Goal: Task Accomplishment & Management: Complete application form

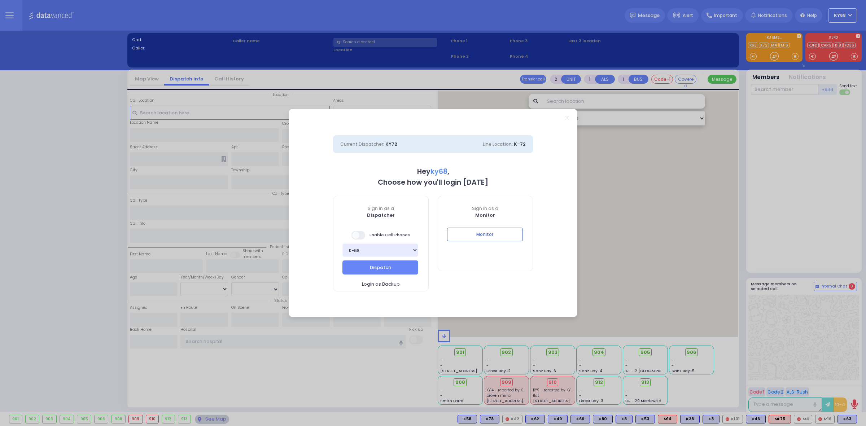
select select "12"
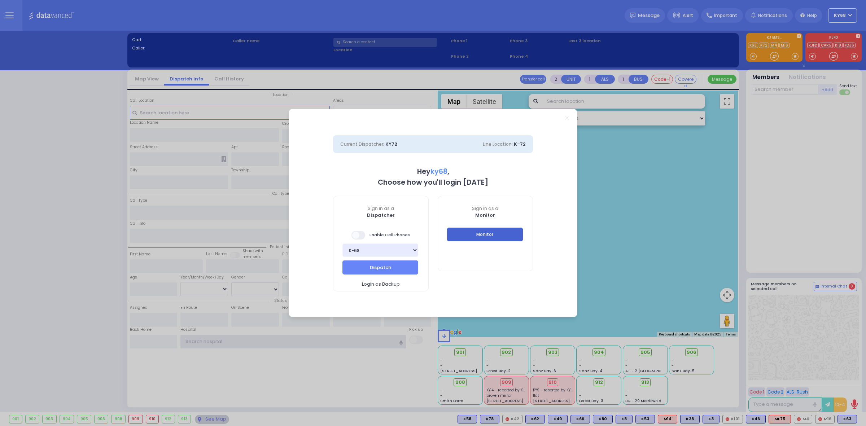
type input "ky68"
click at [494, 237] on button "Monitor" at bounding box center [485, 235] width 76 height 14
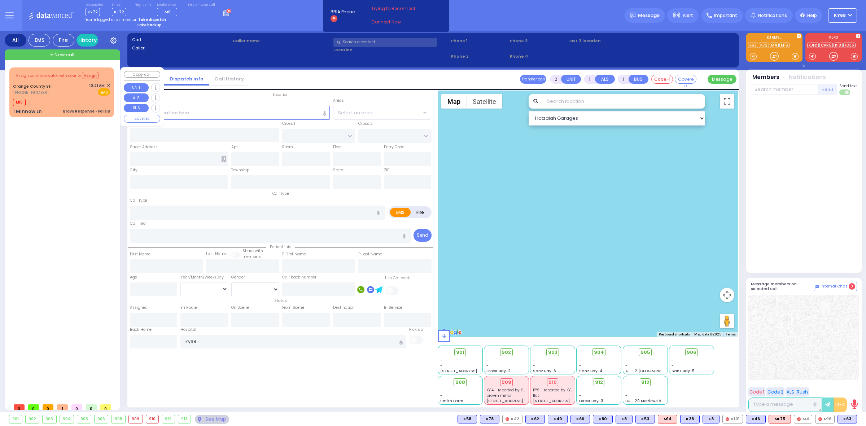
click at [35, 105] on div "M16" at bounding box center [61, 101] width 97 height 9
type input "6"
select select
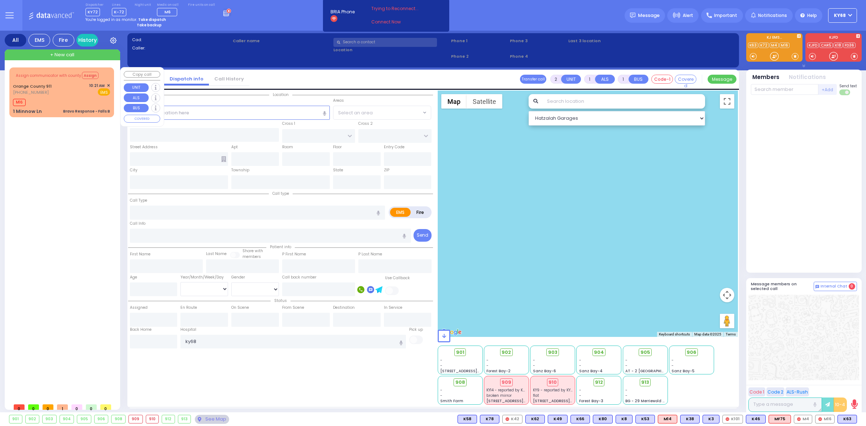
type input "Bravo Response - Falls B"
radio input "true"
type input "Nature: : Bravo Response - Falls B Address: : 1 Minnow Ln, 10950 Cross Streets:…"
select select
type input "10:22"
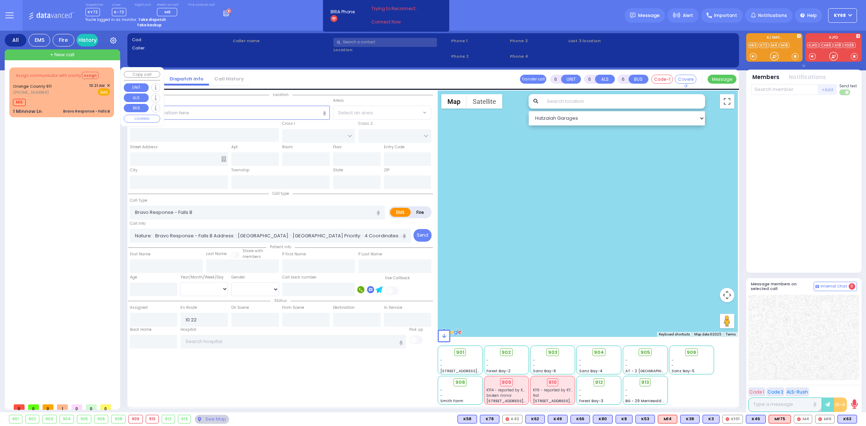
type input "1 Minnow Ln"
type input "Monroe"
type input "[US_STATE]"
type input "10950"
select select "Hatzalah Garages"
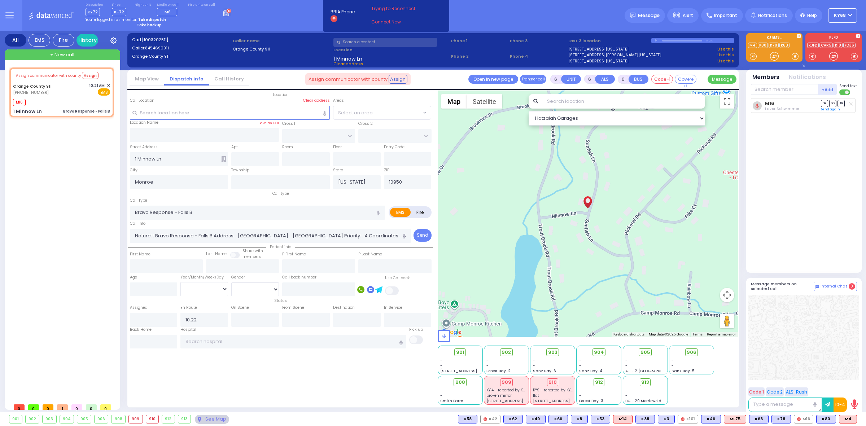
click at [235, 16] on div "Dispatcher KY72 shift has started. Are you ? Lines K-72" at bounding box center [433, 15] width 866 height 31
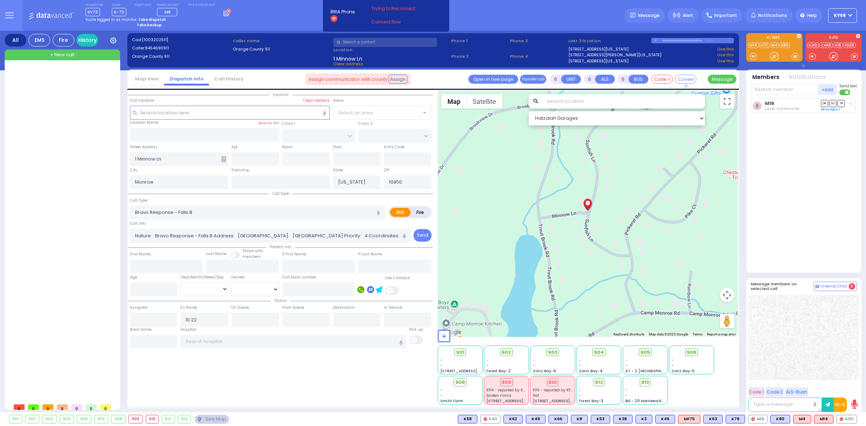
click at [109, 263] on div at bounding box center [63, 233] width 108 height 332
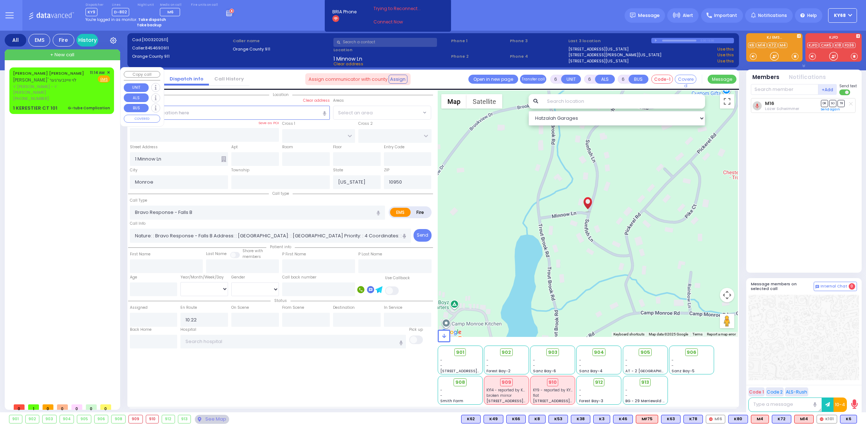
click at [50, 87] on span "ר' [PERSON_NAME] - ר' [PERSON_NAME] [PERSON_NAME] געשט" at bounding box center [50, 90] width 74 height 12
type input "2"
type input "1"
type input "0"
select select
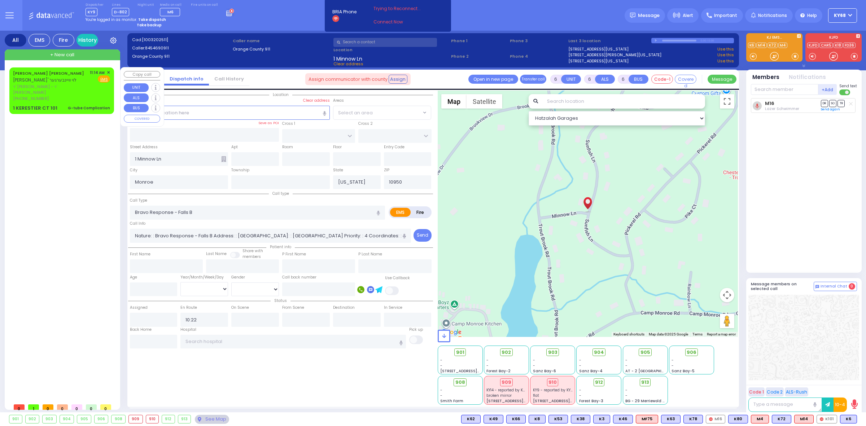
type input "G-tube Complication"
radio input "true"
type input "[PERSON_NAME] L."
type input "WEINBERGER"
select select
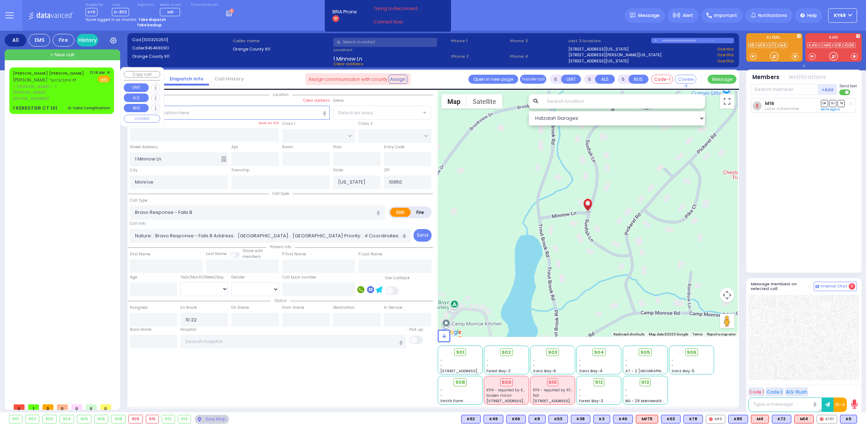
type input "11:14"
type input "KAHAN DR"
type input "GETZIL BERGER BLVD"
type input "1 KERESTIER CT"
type input "101"
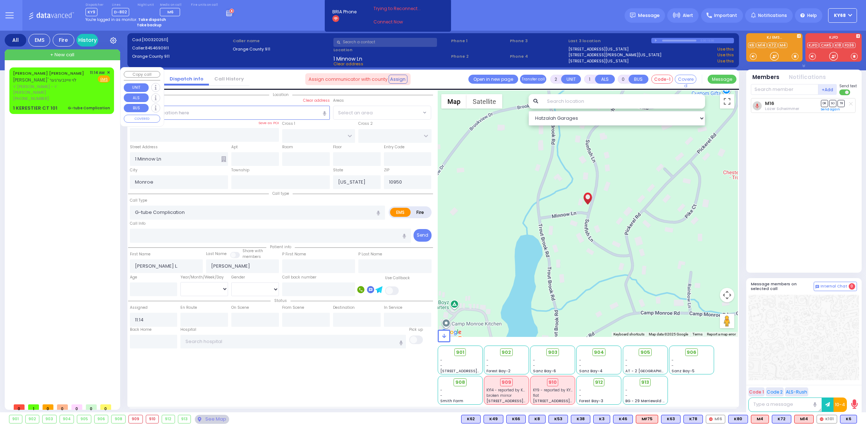
type input "[PERSON_NAME]"
select select "Hatzalah Garages"
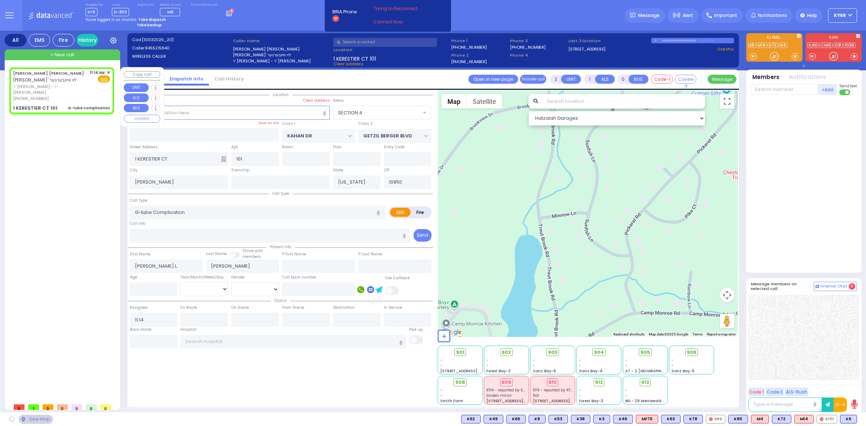
select select "SECTION 4"
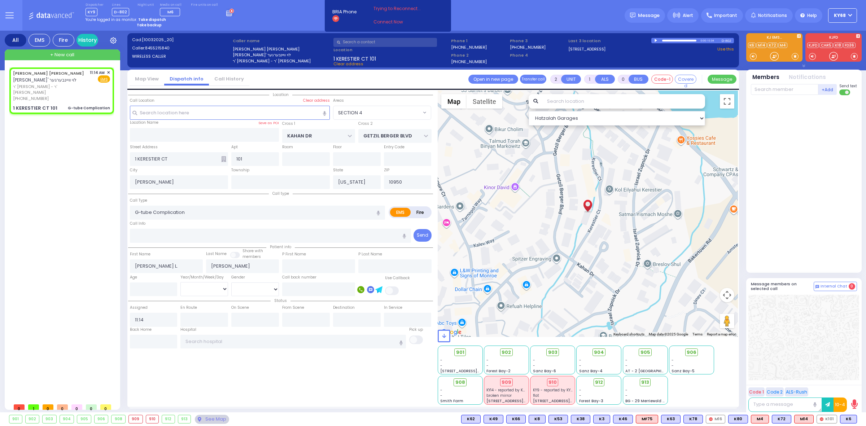
click at [657, 39] on div at bounding box center [657, 40] width 4 height 3
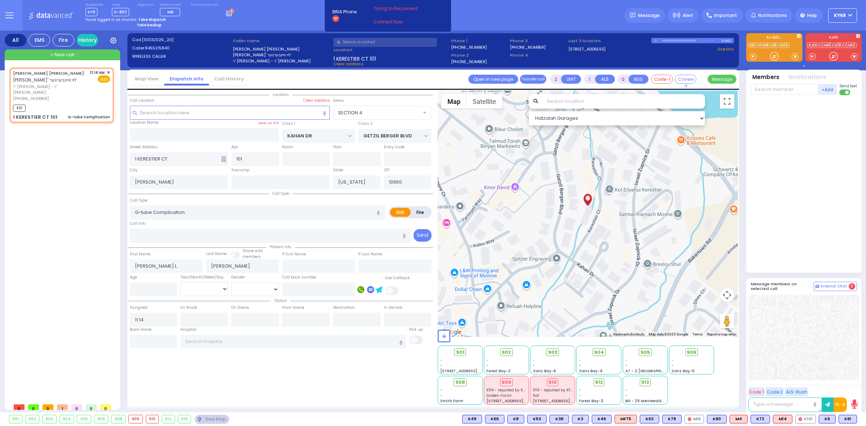
select select
radio input "true"
select select
type input "11:15"
select select "Hatzalah Garages"
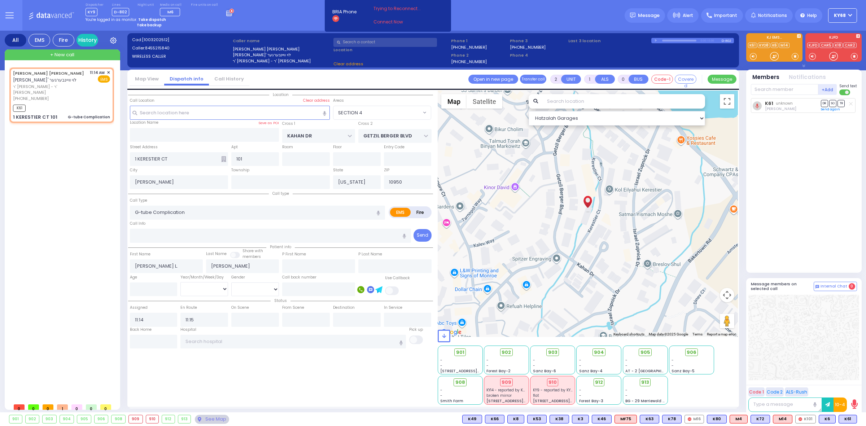
select select "SECTION 4"
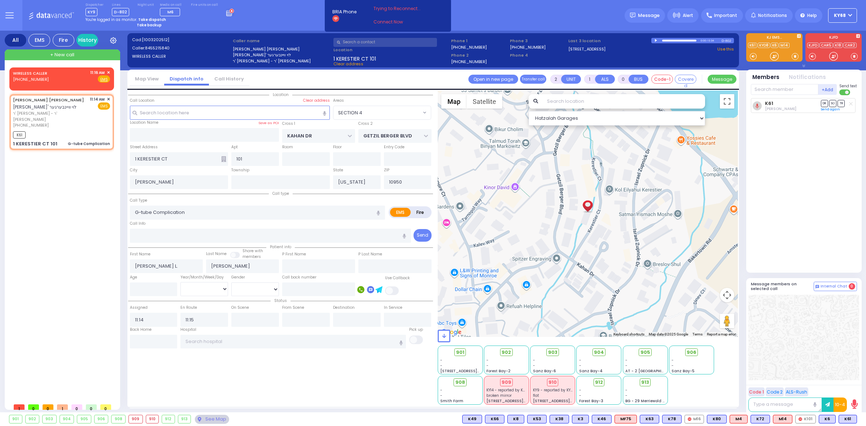
click at [60, 225] on div "WIRELESS CALLER (845) 685-0425 11:16 AM ✕ EMS K61" at bounding box center [63, 233] width 108 height 332
click at [235, 375] on div "Location All areas" at bounding box center [280, 248] width 305 height 314
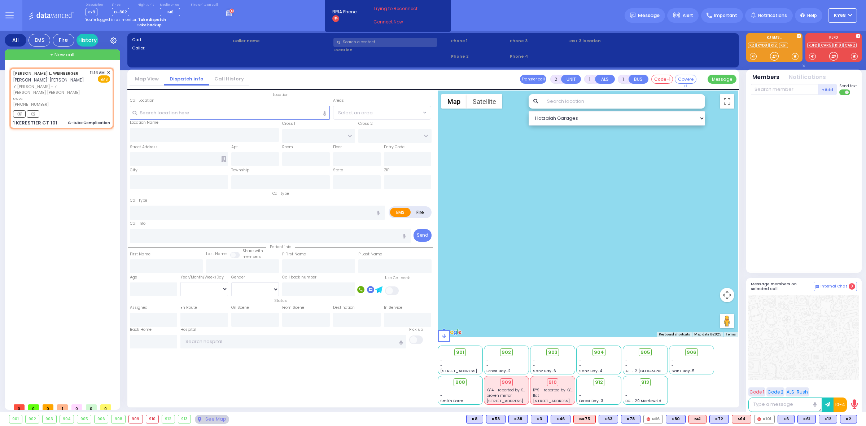
type input "0"
select select
type input "G-tube Complication"
radio input "true"
type input "[PERSON_NAME] L."
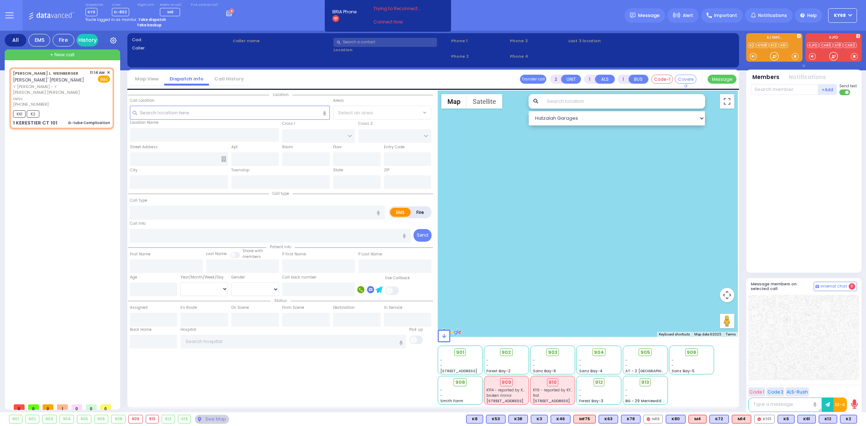
type input "WEINBERGER"
select select
type input "11:14"
type input "11:15"
select select "Hatzalah Garages"
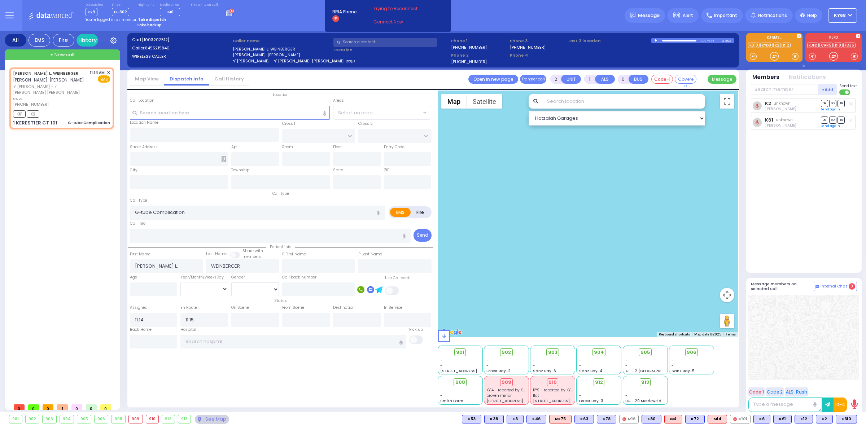
type input "KAHAN DR"
type input "GETZIL BERGER BLVD"
type input "1 KERESTIER CT"
type input "101"
type input "[PERSON_NAME]"
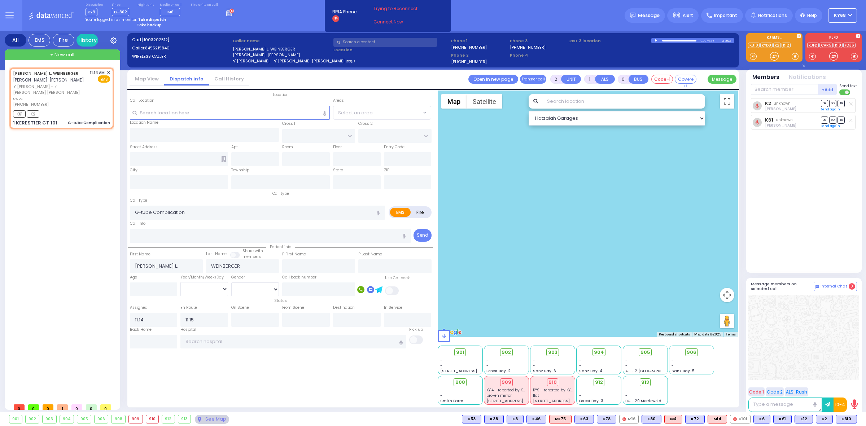
type input "[US_STATE]"
type input "10950"
select select "SECTION 4"
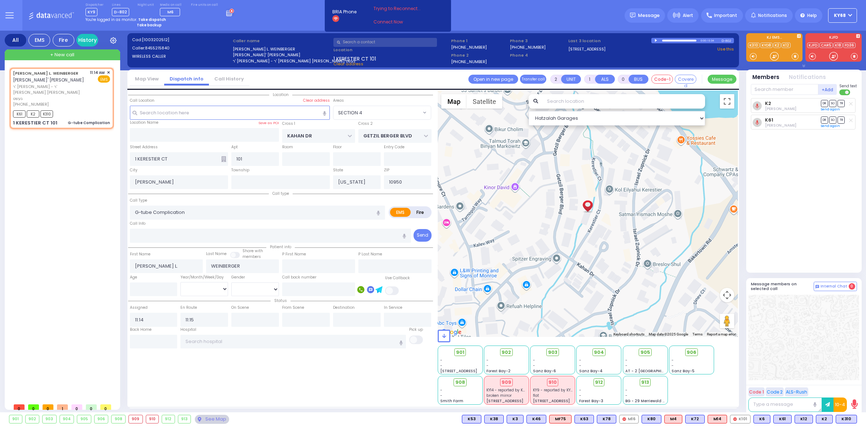
select select
radio input "true"
select select
select select "Hatzalah Garages"
select select "SECTION 4"
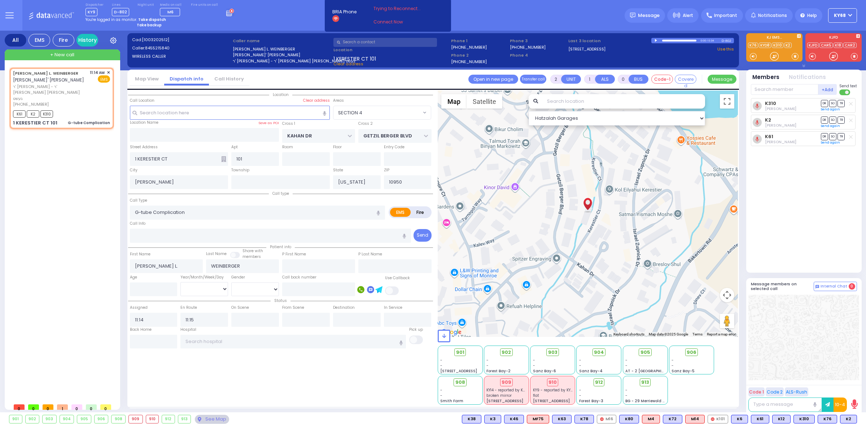
select select
radio input "true"
select select
select select "SECTION 4"
select select "Hatzalah Garages"
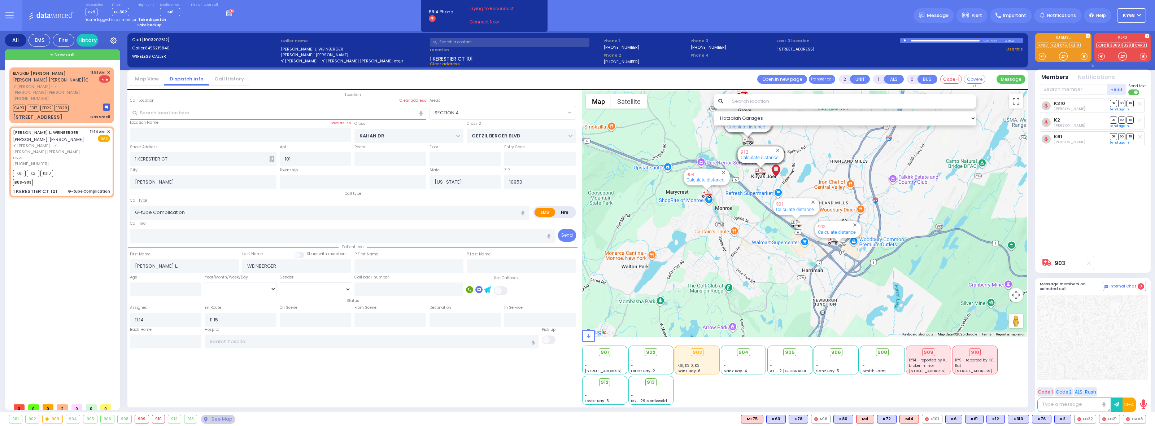
type input "6"
select select
radio input "true"
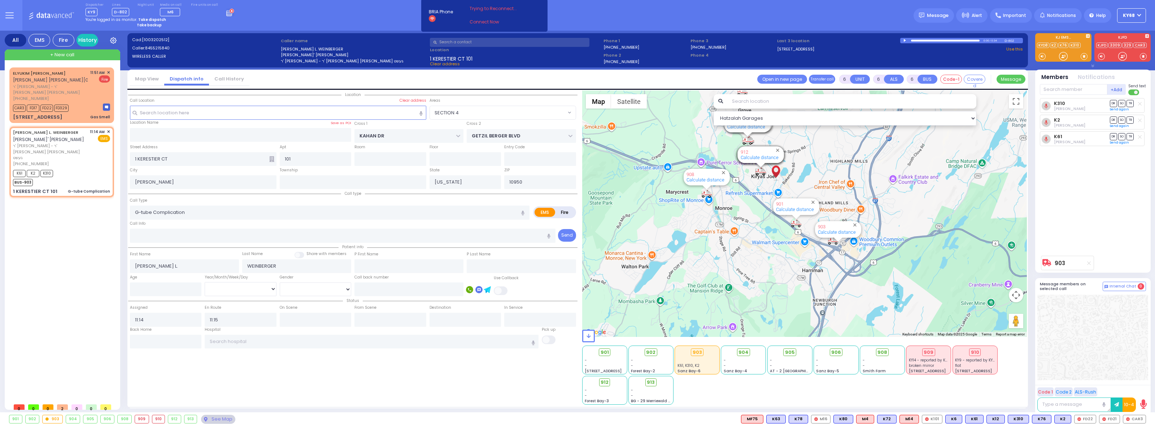
type input "Unknown"
select select "Year"
type input "11:17"
type input "11:48"
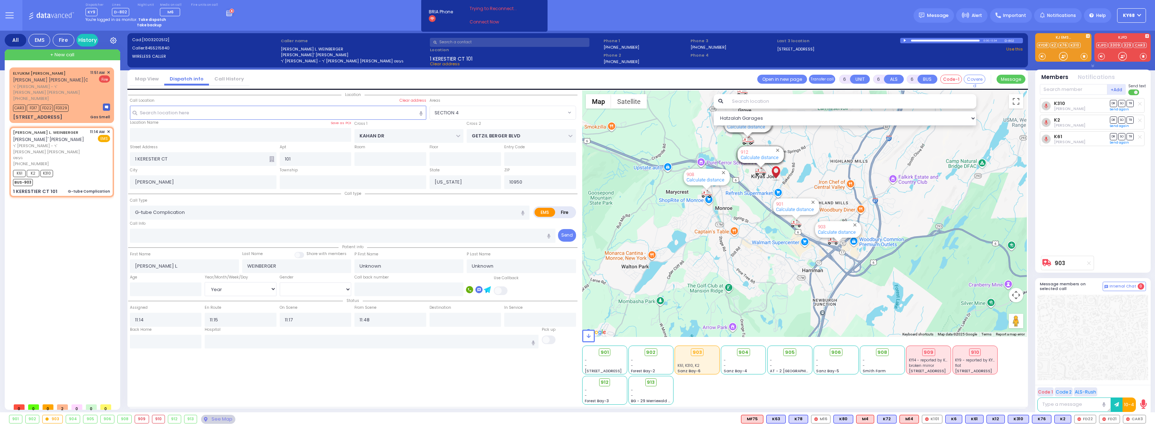
select select
radio input "true"
select select "Year"
radio input "true"
select select "Year"
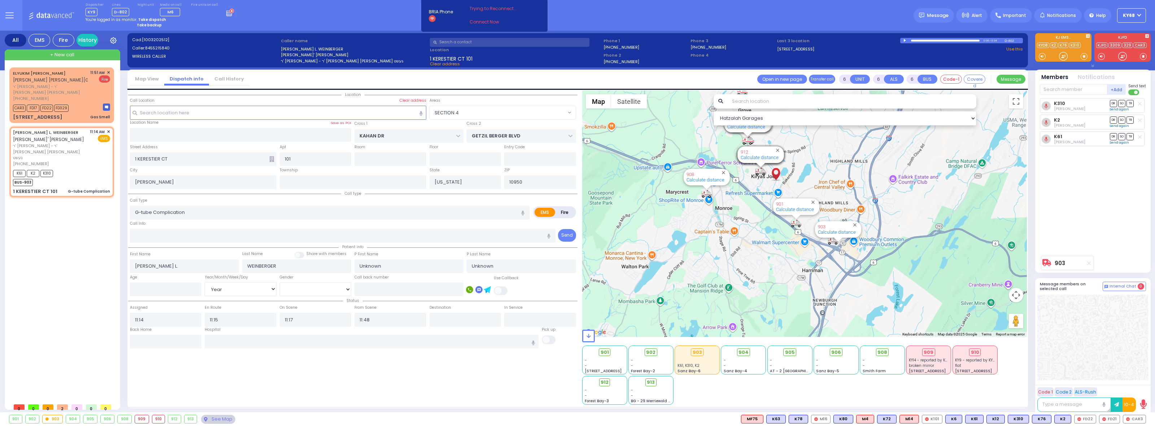
type input "[GEOGRAPHIC_DATA]"
select select "SECTION 4"
select select "Hatzalah Garages"
select select
radio input "true"
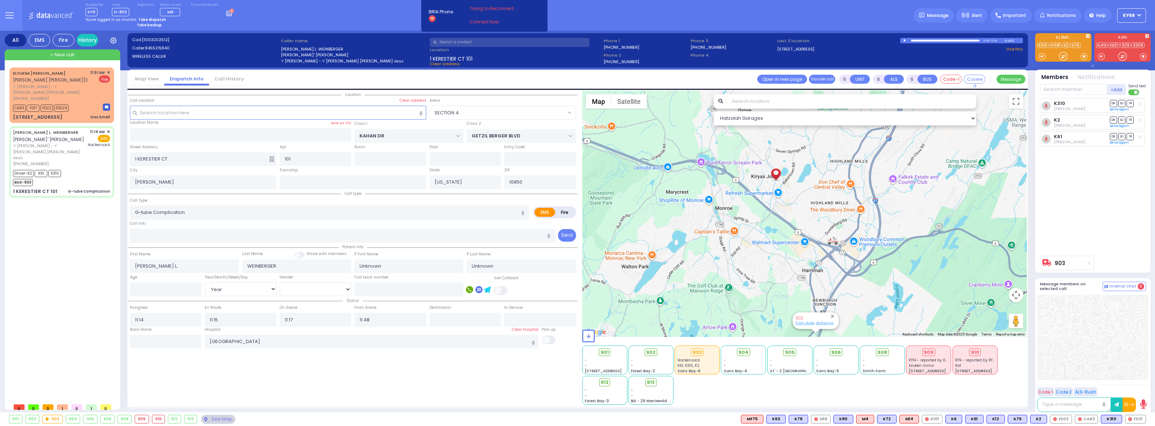
type input "Dovi"
type input "Weinberger"
type input "1"
select select "Year"
select select "[DEMOGRAPHIC_DATA]"
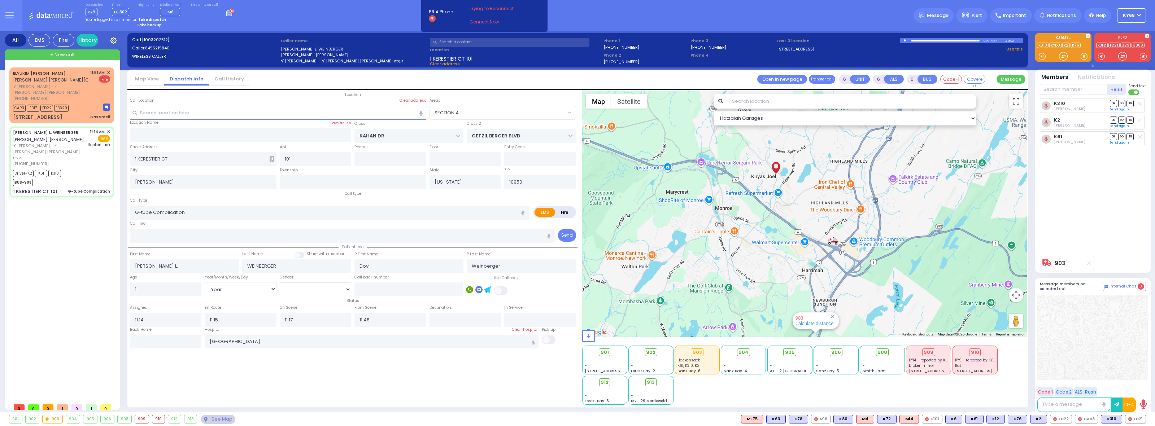
select select "SECTION 4"
select select "Hatzalah Garages"
select select
radio input "true"
select select "Year"
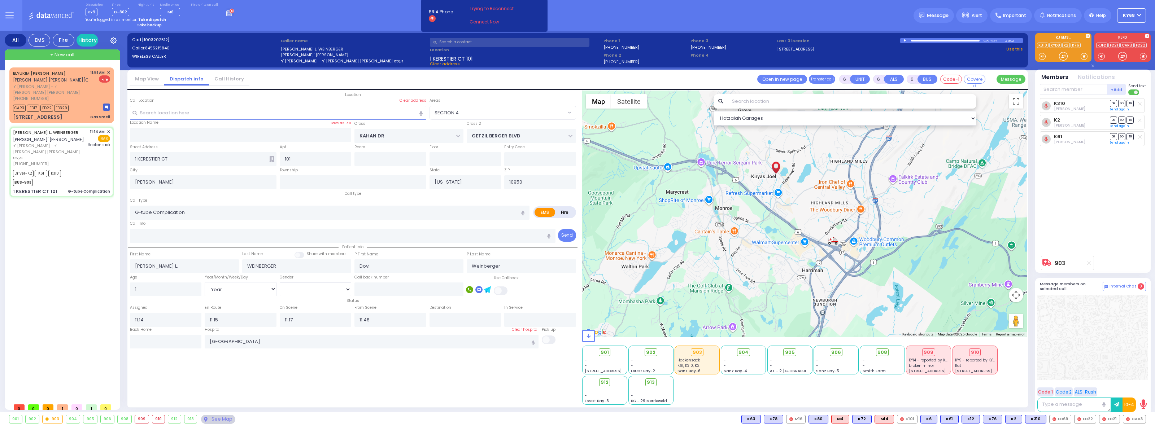
select select "[DEMOGRAPHIC_DATA]"
select select "SECTION 4"
select select "Hatzalah Garages"
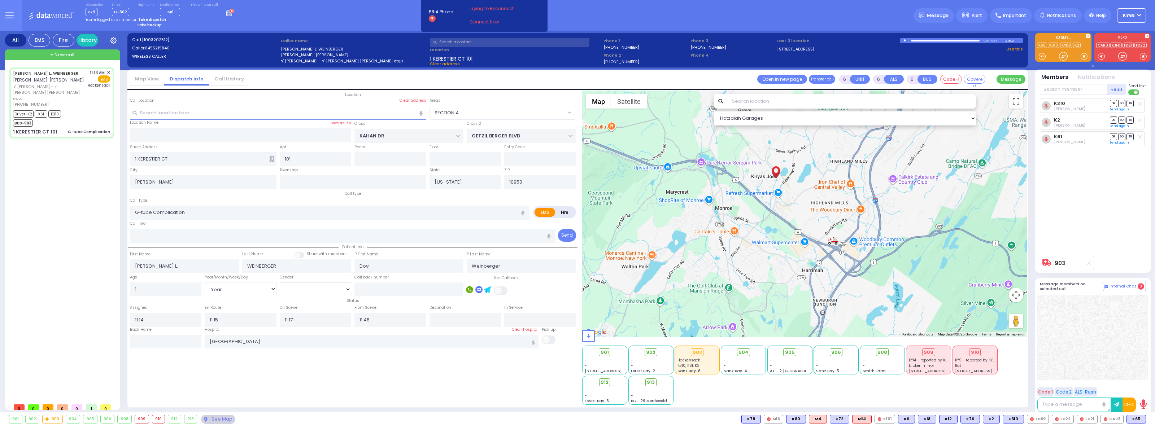
select select
radio input "true"
select select "Year"
select select "[DEMOGRAPHIC_DATA]"
type input "11:44"
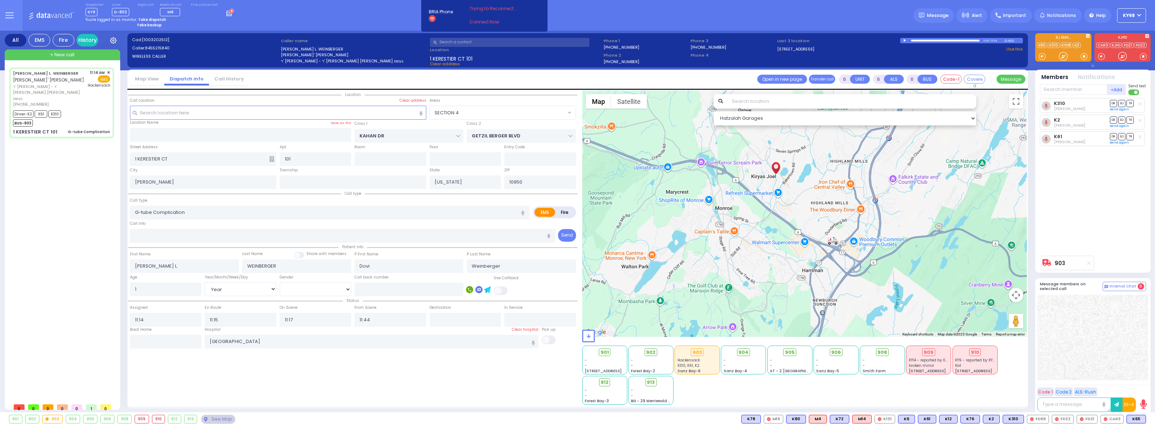
select select "SECTION 4"
select select "Hatzalah Garages"
select select
radio input "true"
select select "Year"
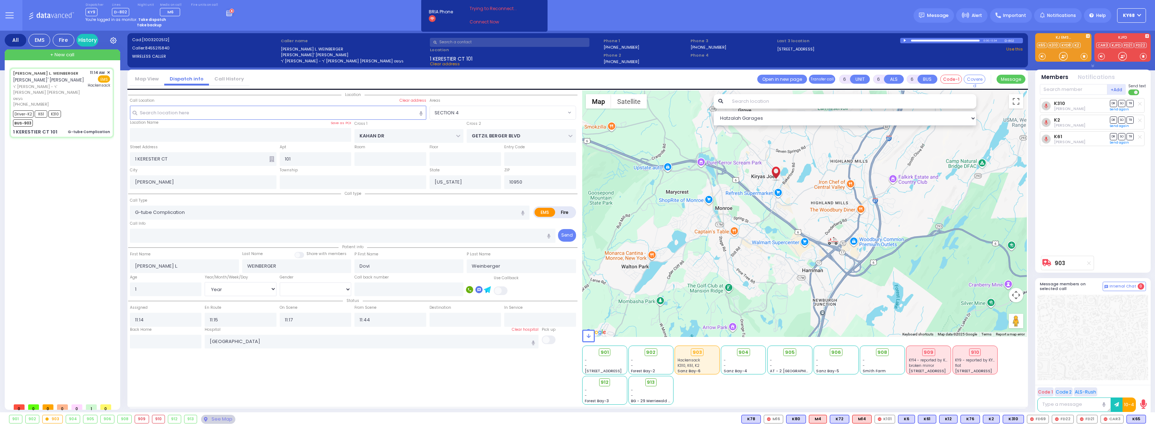
select select "[DEMOGRAPHIC_DATA]"
select select "SECTION 4"
select select "Hatzalah Garages"
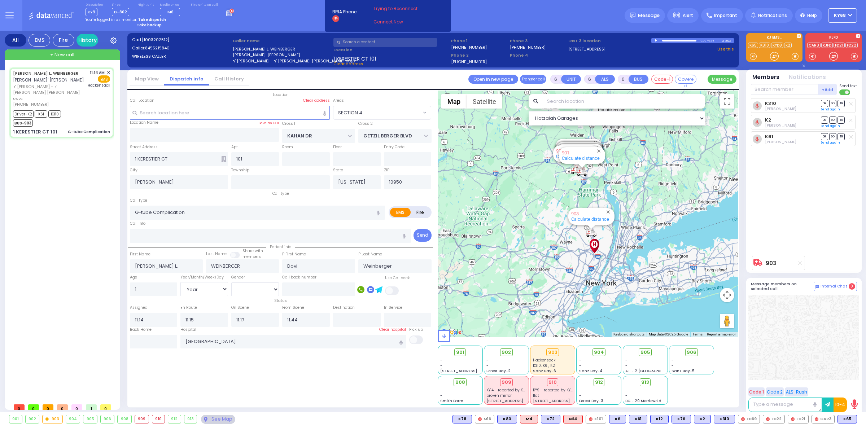
click at [124, 286] on div "All EMS Fire History Settings" at bounding box center [433, 223] width 857 height 385
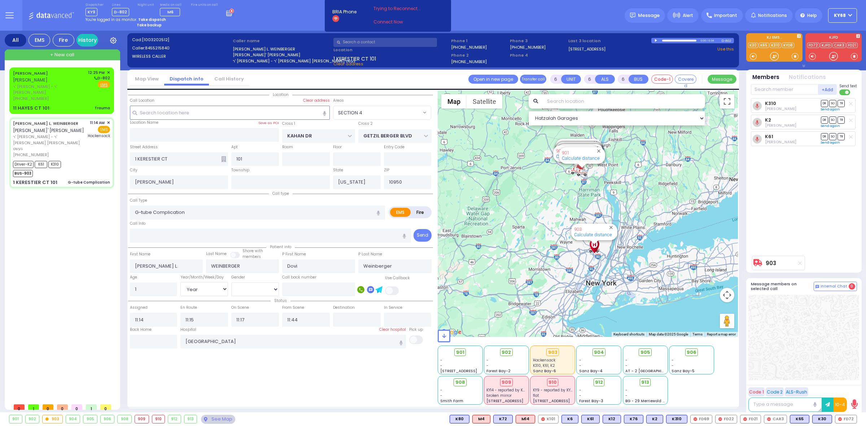
click at [88, 296] on div "[PERSON_NAME] [PERSON_NAME] ר' [PERSON_NAME] - ר' [PERSON_NAME] [PHONE_NUMBER] …" at bounding box center [63, 233] width 108 height 332
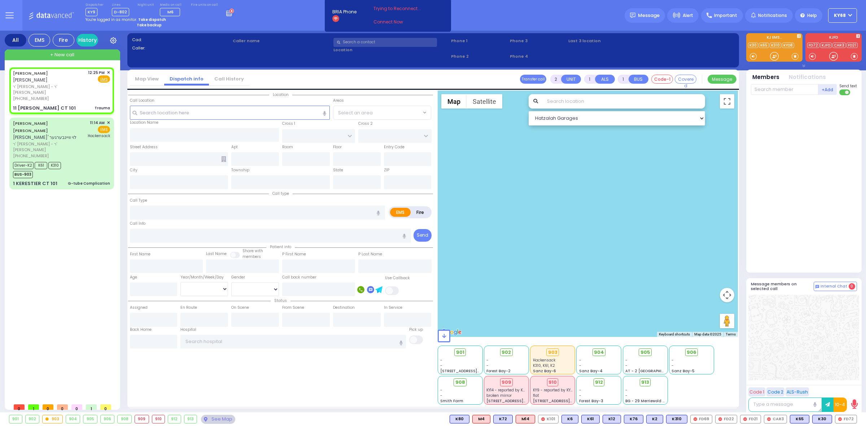
type input "0"
select select
type input "Trauma"
radio input "true"
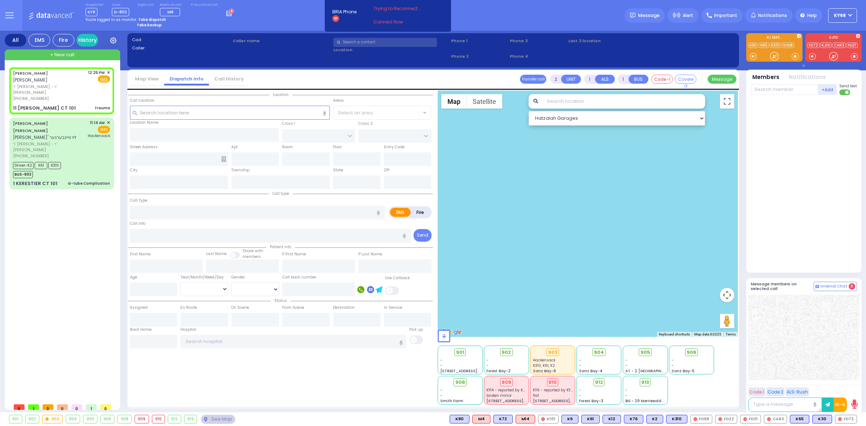
type input "MORDCHE"
type input "FRIEDMAN"
select select
type input "12:25"
select select "Hatzalah Garages"
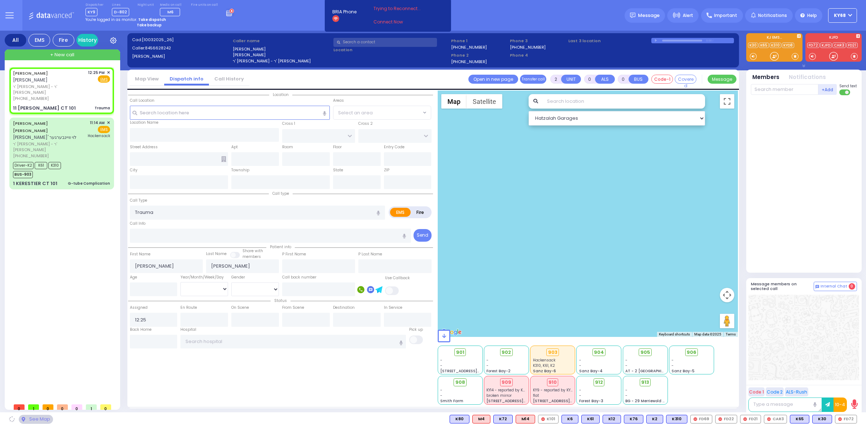
type input "TAYLOR COURT"
type input "GARFIELD RD"
type input "11 HAYES CT"
type input "101"
type input "Monroe"
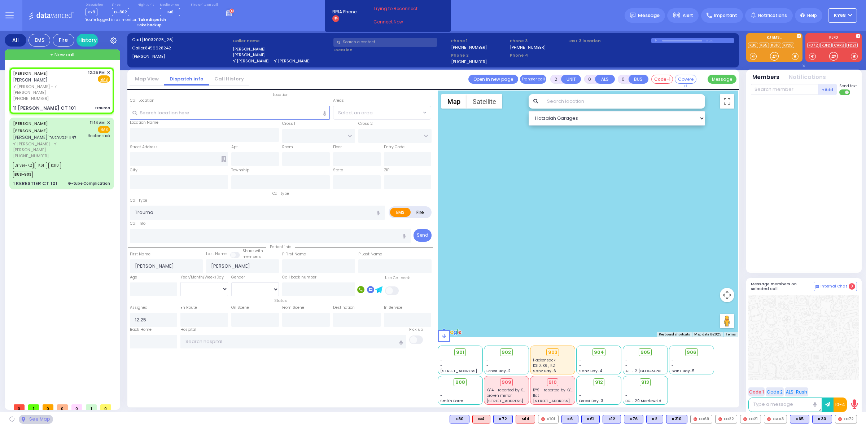
type input "[US_STATE]"
type input "10950"
select select "SECTION 2"
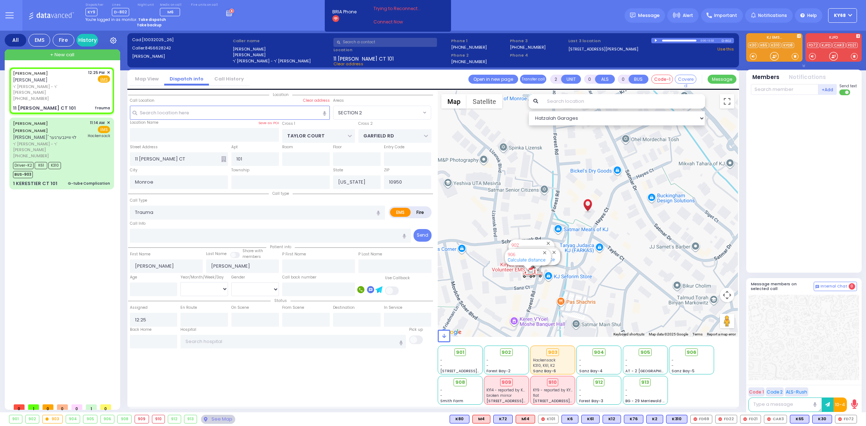
select select
radio input "true"
select select
select select "SECTION 2"
select select "Hatzalah Garages"
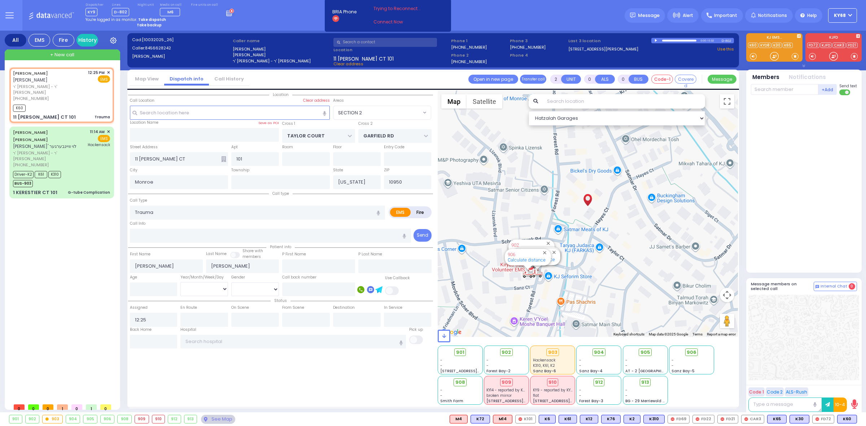
select select
radio input "true"
select select
type input "12:27"
select select "Hatzalah Garages"
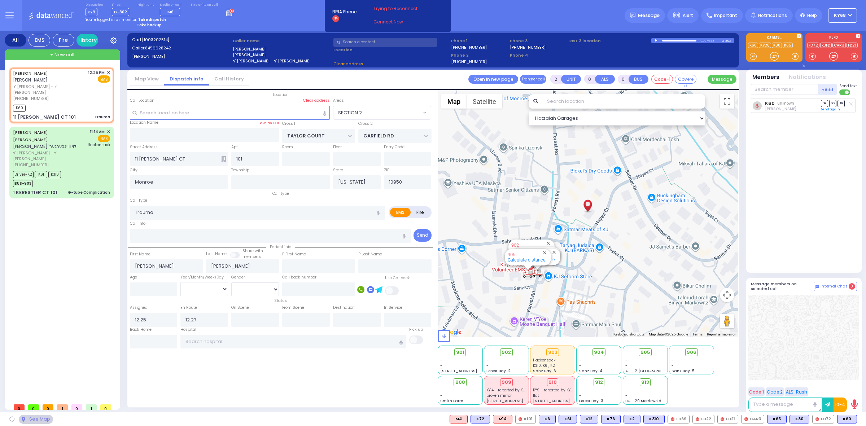
select select "SECTION 2"
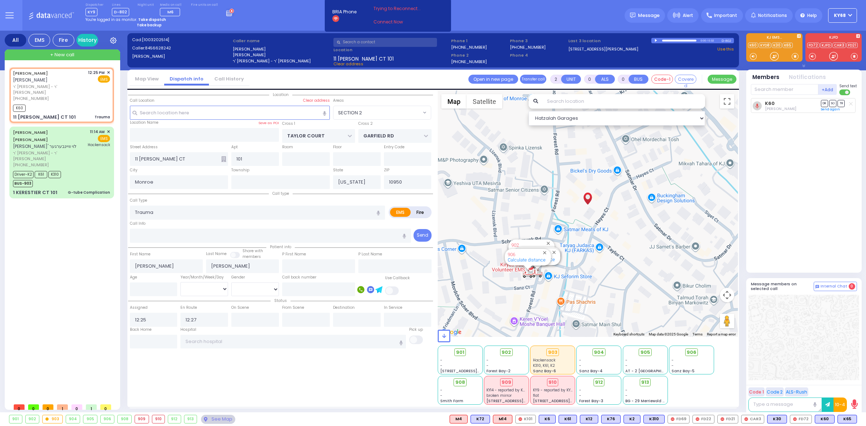
click at [44, 257] on div "MORDCHE FRIEDMAN מרדכי פריעדמאן ר' משה יודא - ר' מאיר הירש (845) 662-8242 12:25…" at bounding box center [63, 233] width 108 height 332
click at [274, 27] on div "Dispatcher KY9 shift has started. Are you ? Lines D-802" at bounding box center [433, 15] width 866 height 31
